Goal: Information Seeking & Learning: Find specific page/section

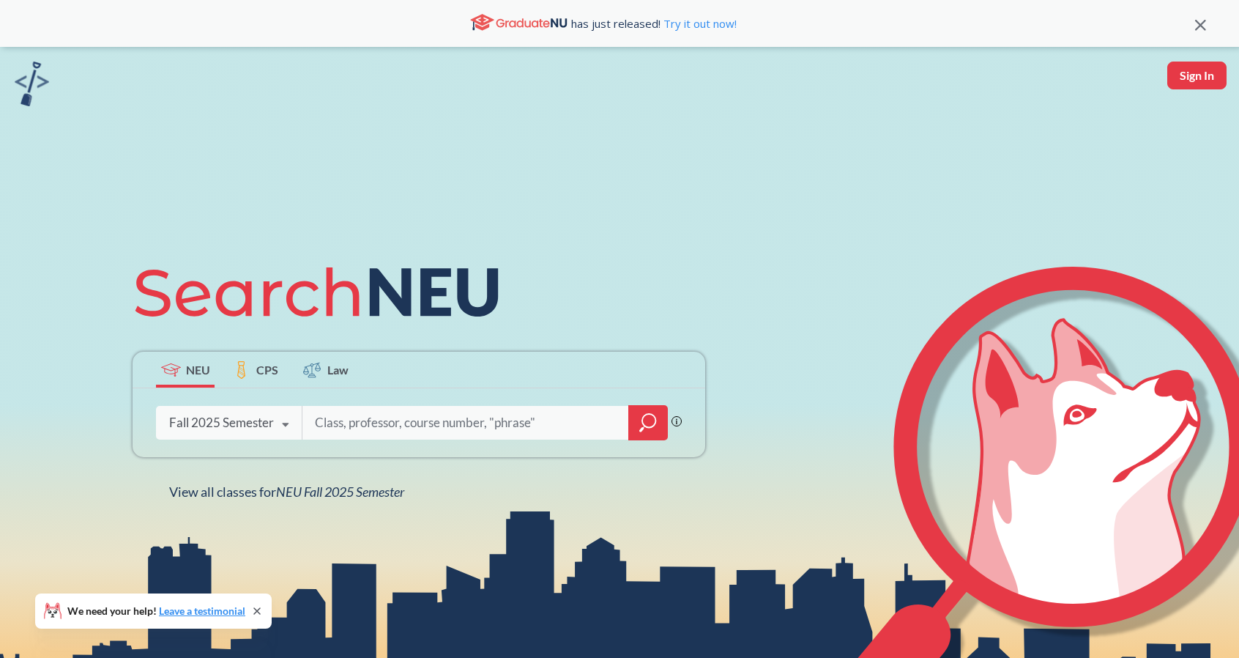
click at [434, 418] on input "search" at bounding box center [465, 422] width 305 height 31
type input "l"
type input "2531"
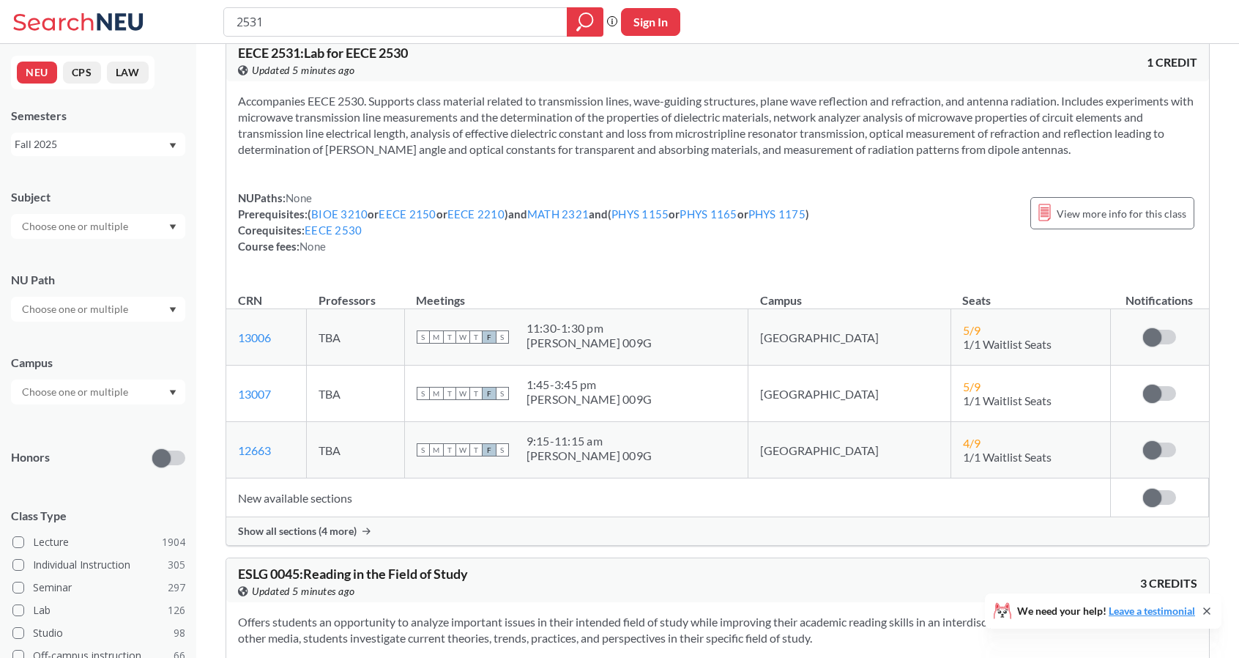
scroll to position [28, 0]
click at [278, 527] on span "Show all sections (4 more)" at bounding box center [297, 529] width 119 height 13
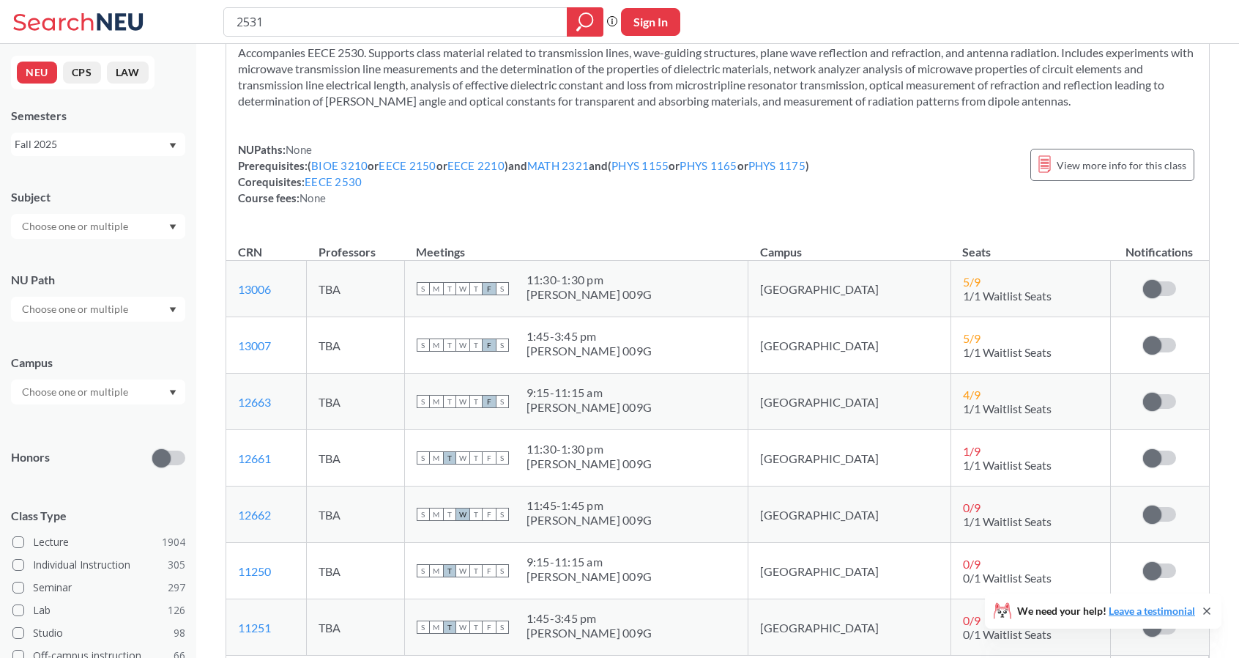
scroll to position [0, 0]
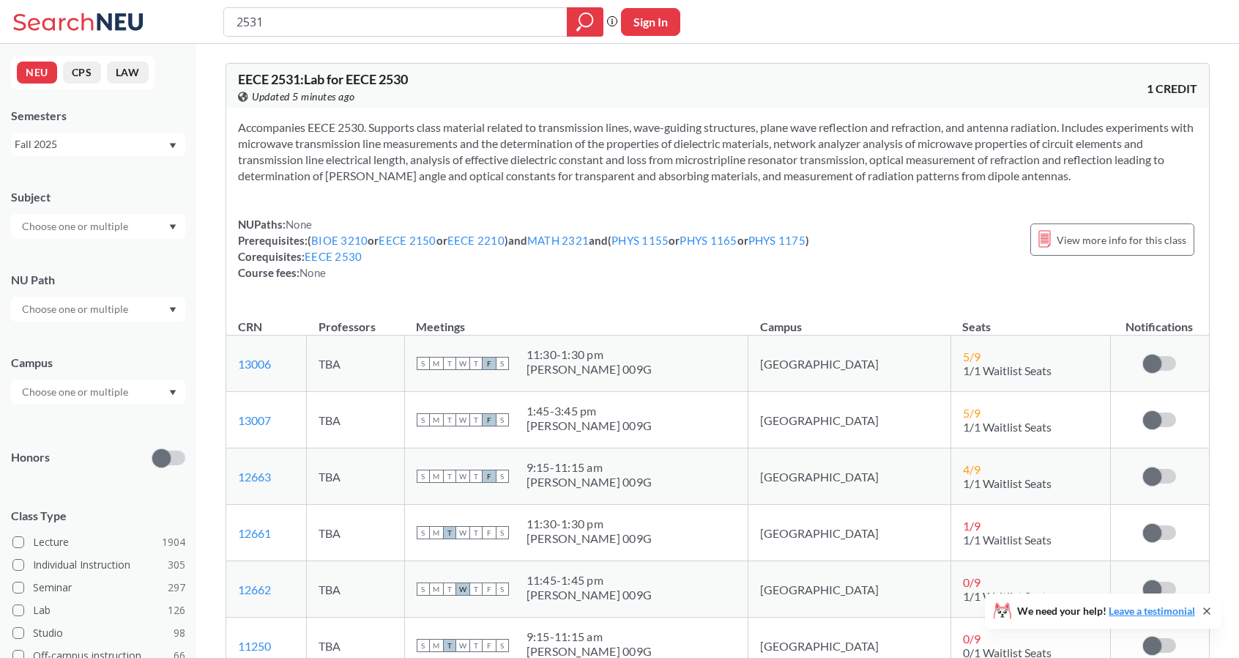
click at [639, 20] on button "Sign In" at bounding box center [650, 22] width 59 height 28
select select "US"
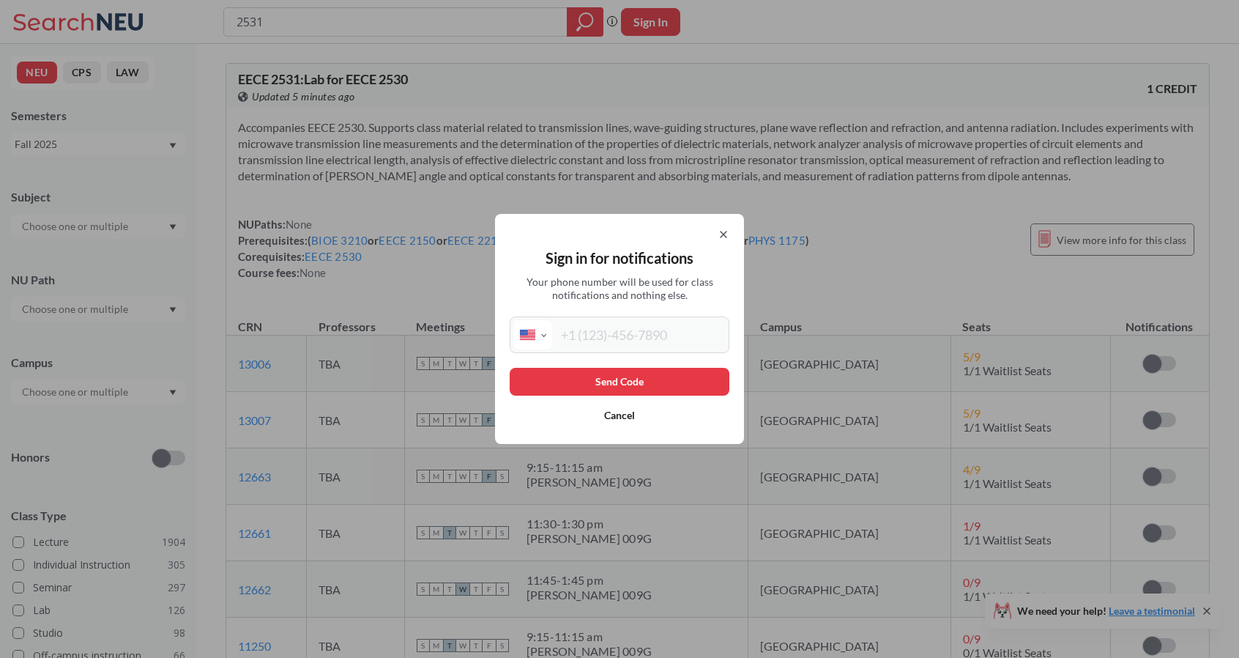
click at [566, 335] on input "tel" at bounding box center [639, 334] width 174 height 29
type input "[PHONE_NUMBER]"
click at [626, 379] on button "Send Code" at bounding box center [620, 382] width 220 height 28
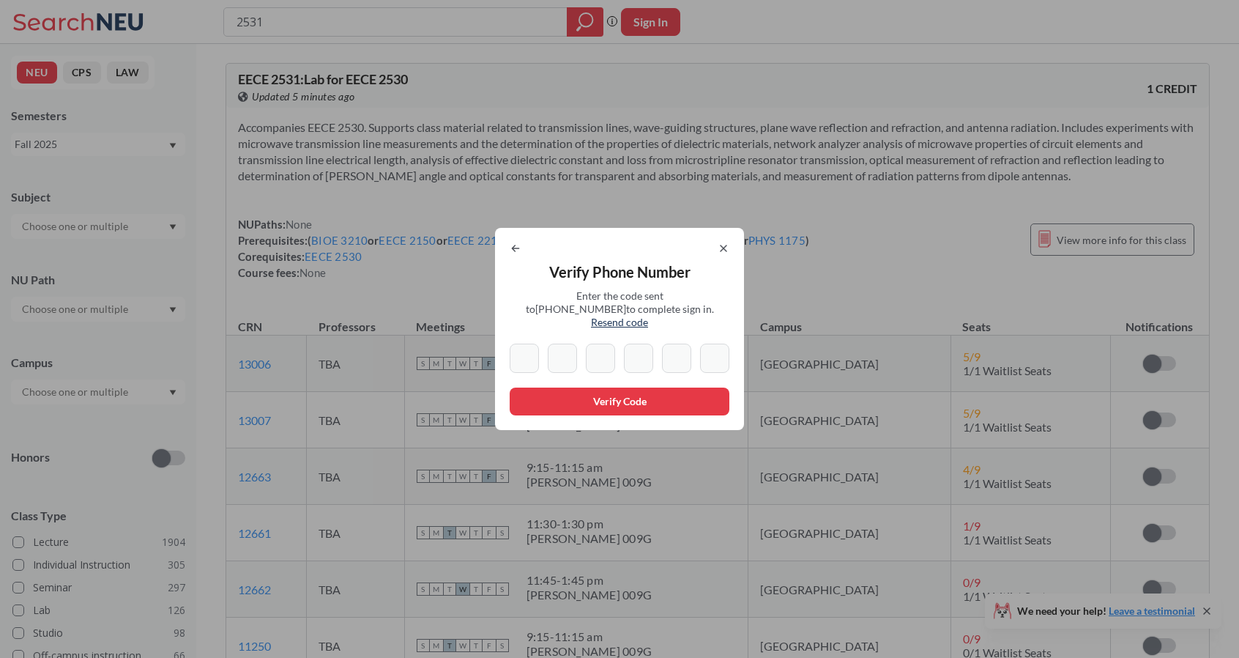
type input "8"
type input "1"
type input "3"
type input "7"
type input "0"
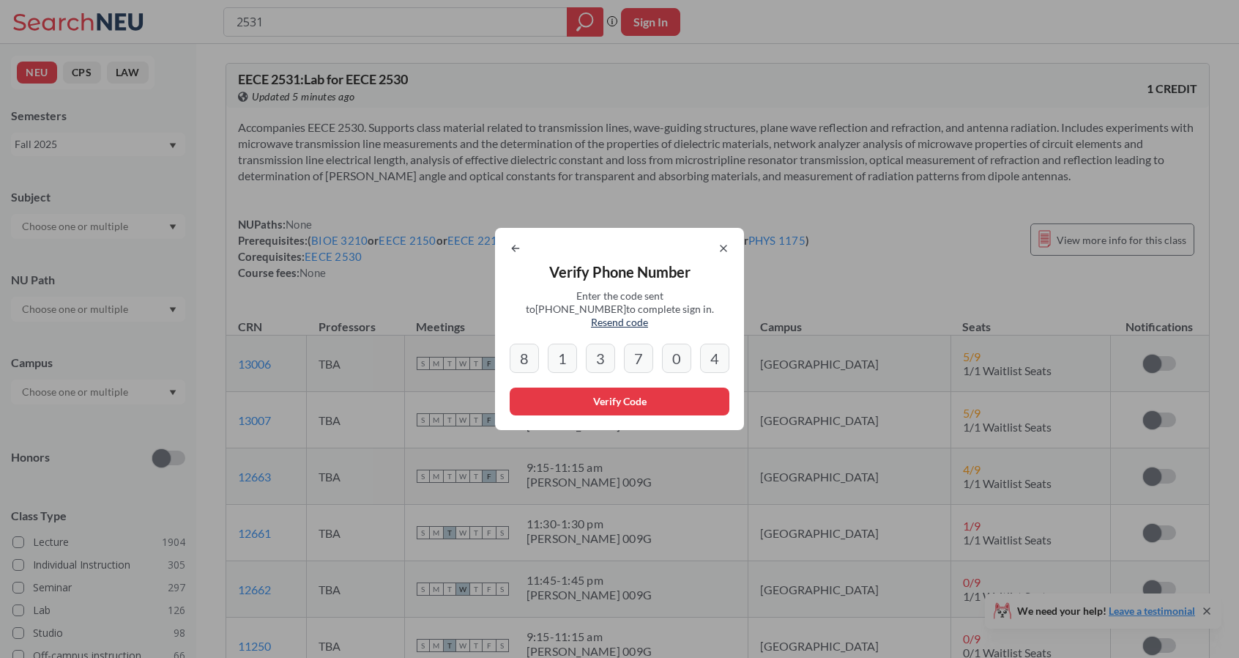
type input "4"
click at [593, 396] on button "Verify Code" at bounding box center [620, 401] width 220 height 28
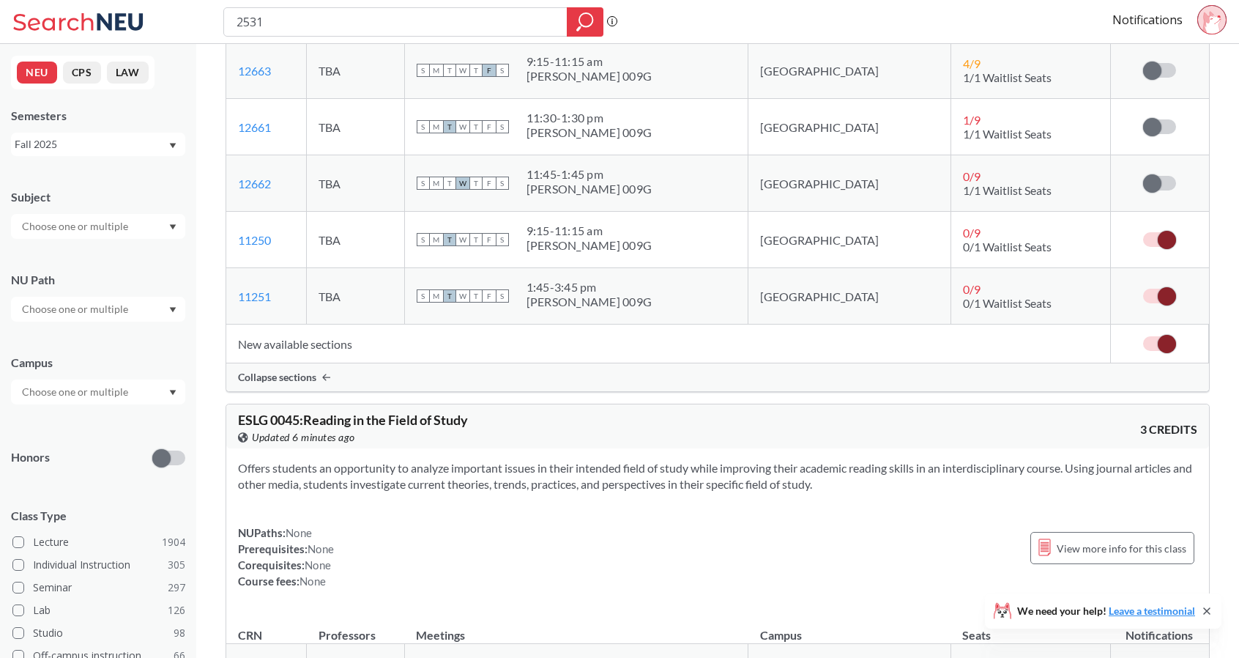
scroll to position [422, 0]
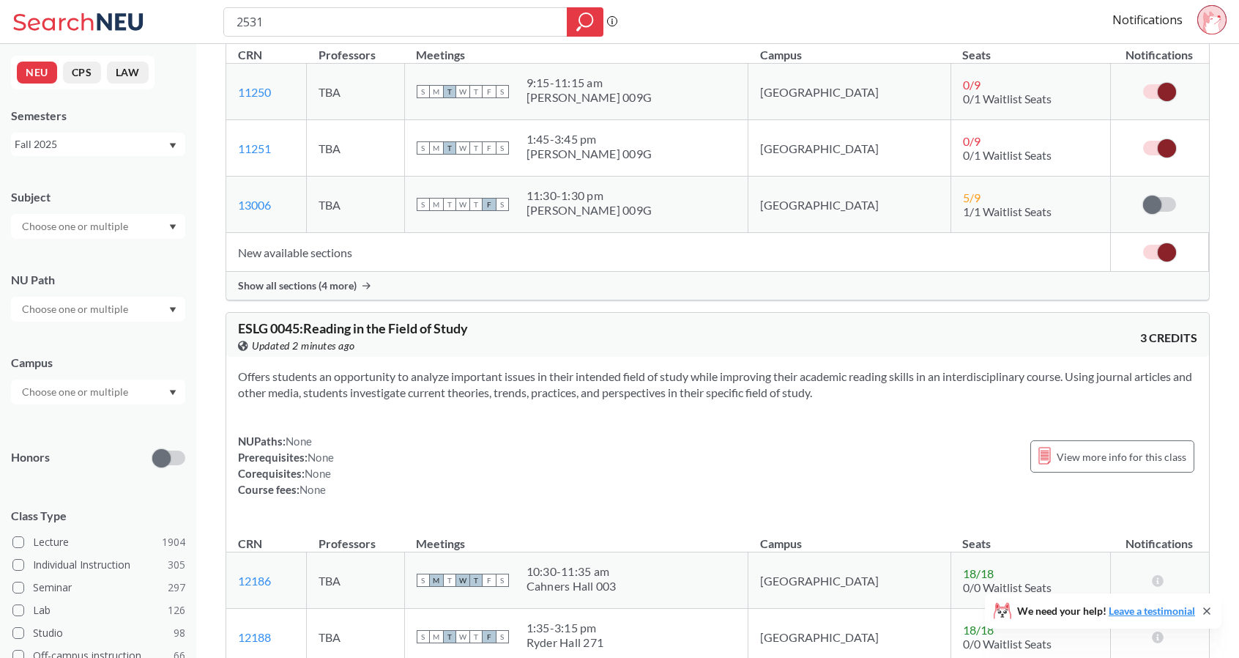
scroll to position [271, 0]
click at [317, 280] on span "Show all sections (4 more)" at bounding box center [297, 286] width 119 height 13
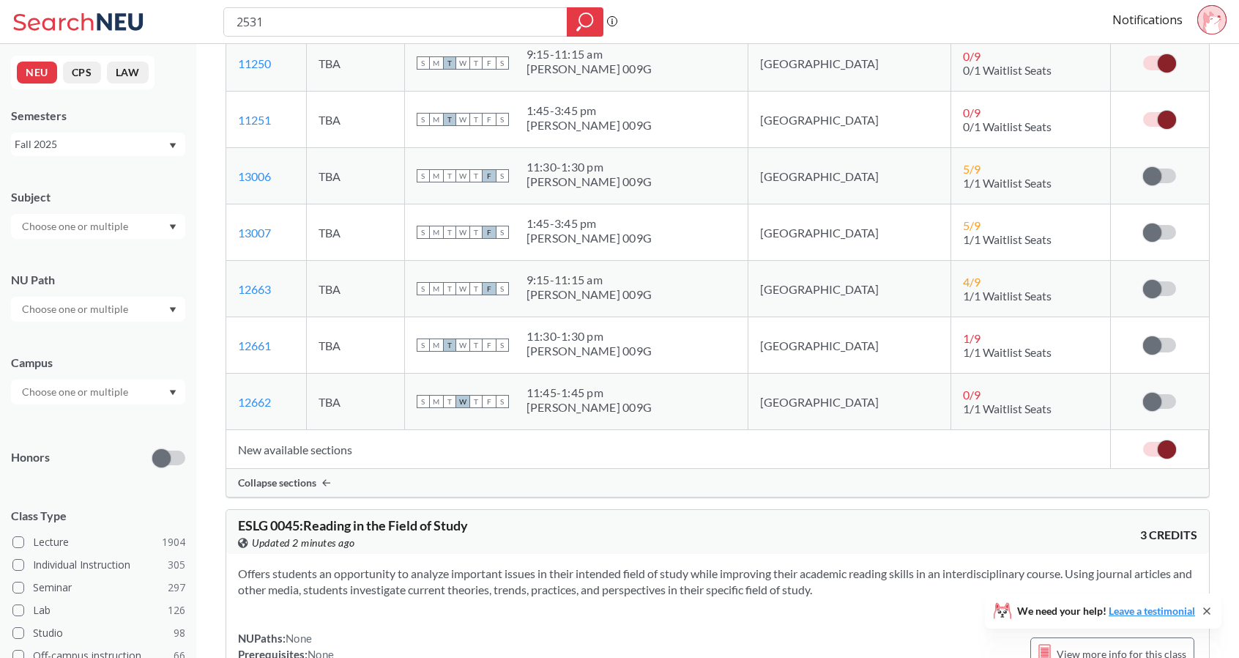
scroll to position [269, 0]
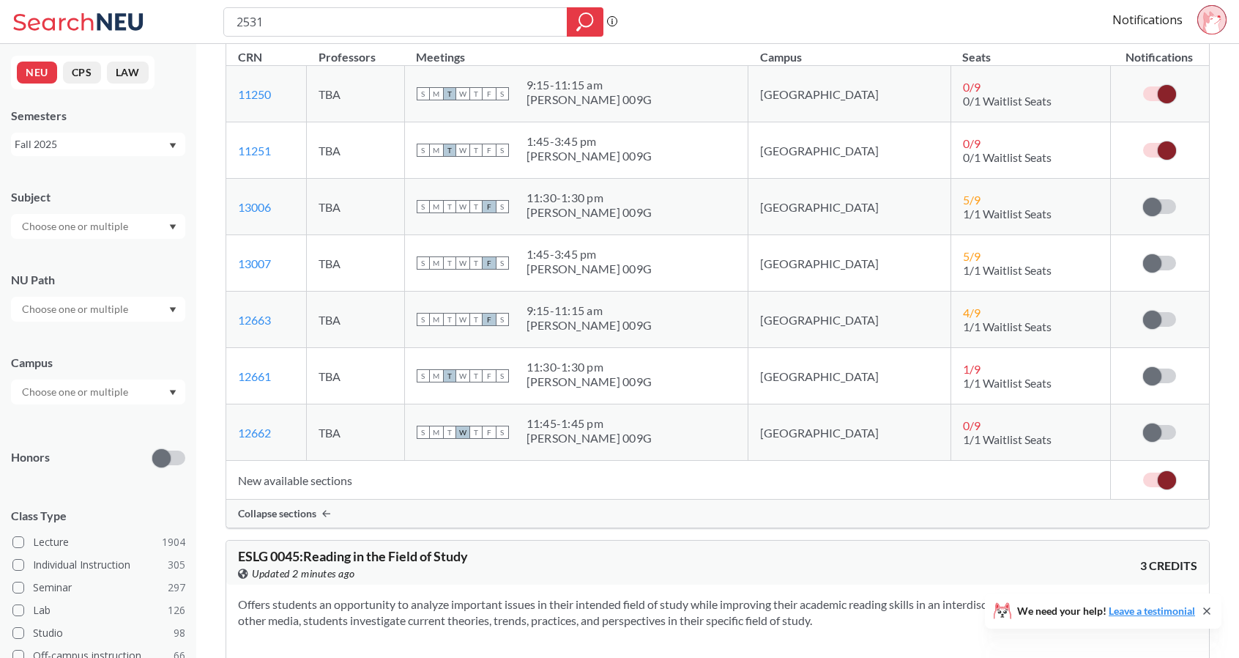
click at [622, 161] on div "[PERSON_NAME] 009G" at bounding box center [590, 156] width 126 height 15
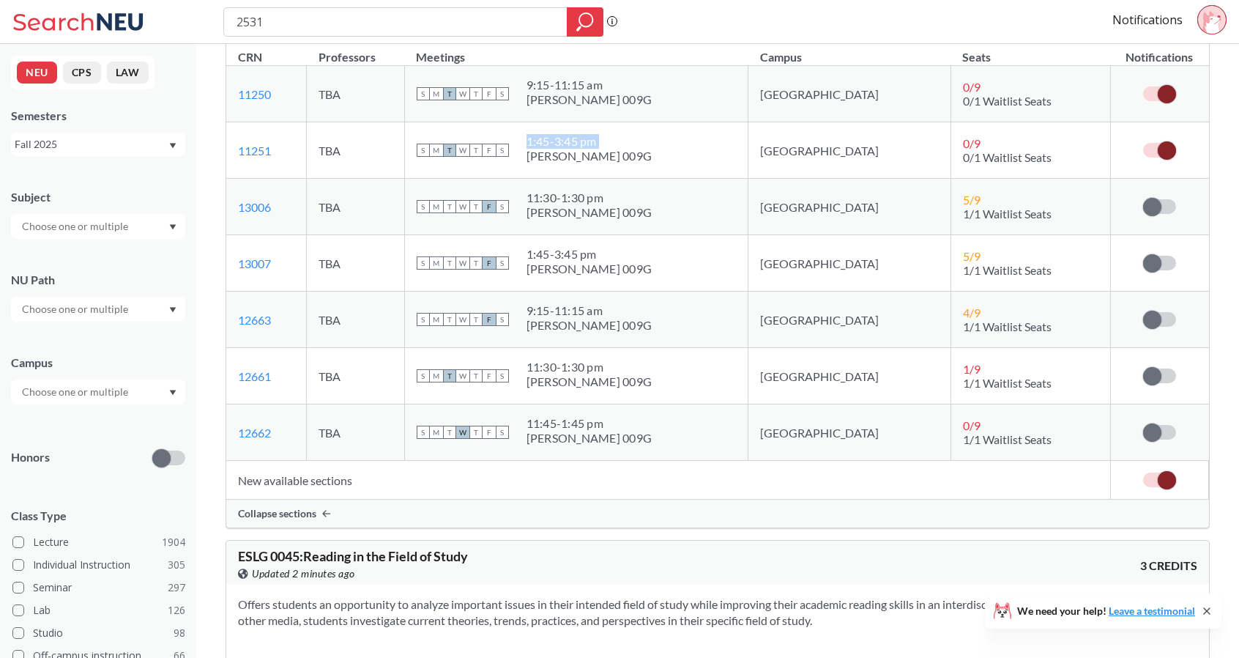
click at [622, 161] on div "[PERSON_NAME] 009G" at bounding box center [590, 156] width 126 height 15
drag, startPoint x: 622, startPoint y: 161, endPoint x: 612, endPoint y: 118, distance: 44.2
click at [612, 118] on tbody "11250 View this section on Banner. TBA S M T W T F S 9:15 - 11:15 am Hayden Hal…" at bounding box center [717, 263] width 983 height 395
click at [611, 126] on td "S M T W T F S 1:45 - 3:45 pm Hayden Hall 009G" at bounding box center [576, 150] width 344 height 56
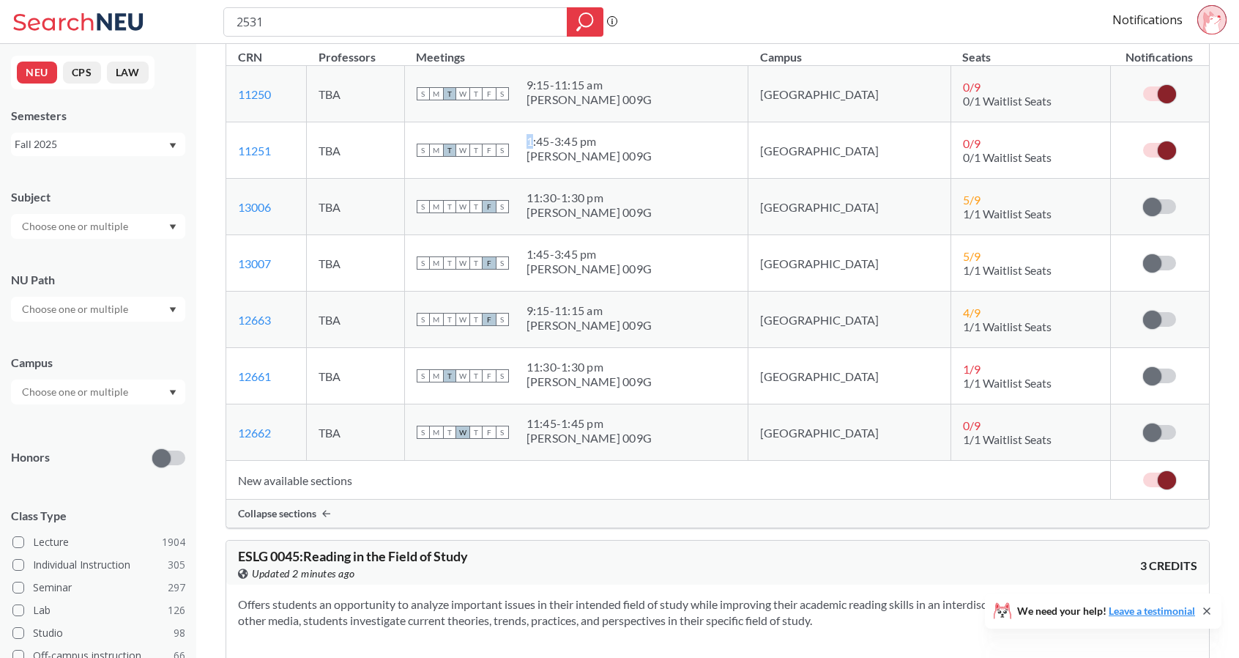
click at [611, 126] on td "S M T W T F S 1:45 - 3:45 pm Hayden Hall 009G" at bounding box center [576, 150] width 344 height 56
drag, startPoint x: 611, startPoint y: 126, endPoint x: 688, endPoint y: 171, distance: 89.3
click at [688, 171] on td "S M T W T F S 1:45 - 3:45 pm Hayden Hall 009G" at bounding box center [576, 150] width 344 height 56
